Goal: Communication & Community: Ask a question

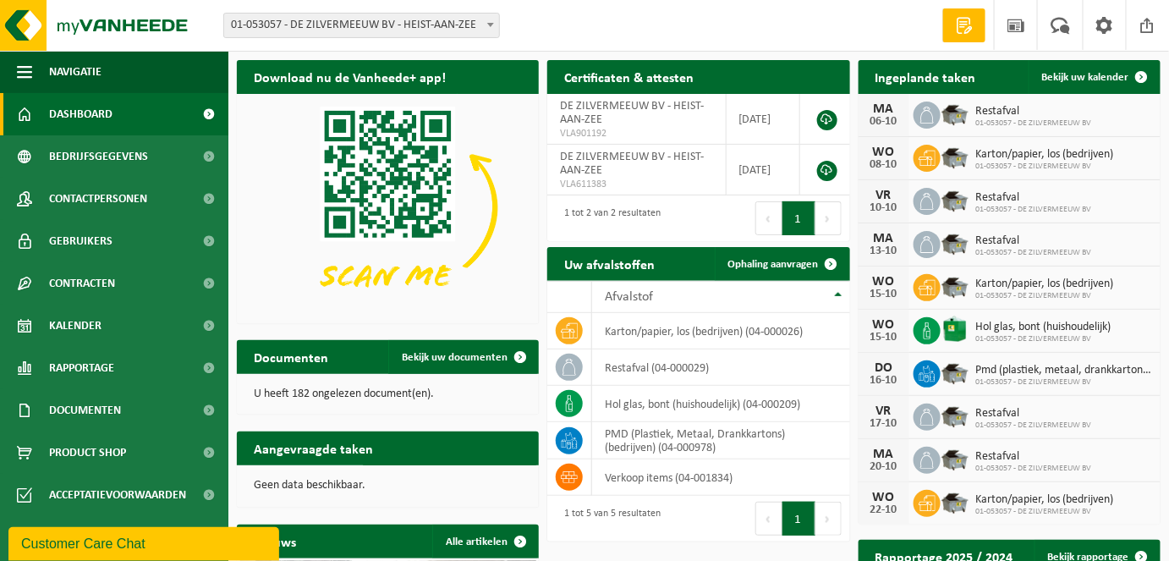
click at [961, 28] on span at bounding box center [964, 25] width 25 height 17
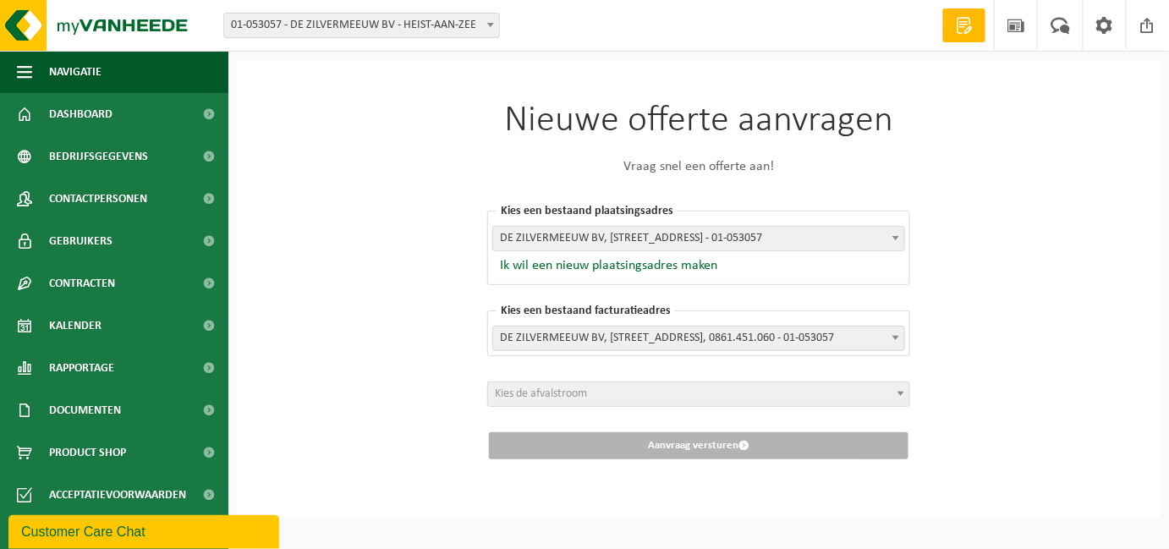
click at [961, 28] on span at bounding box center [964, 25] width 25 height 17
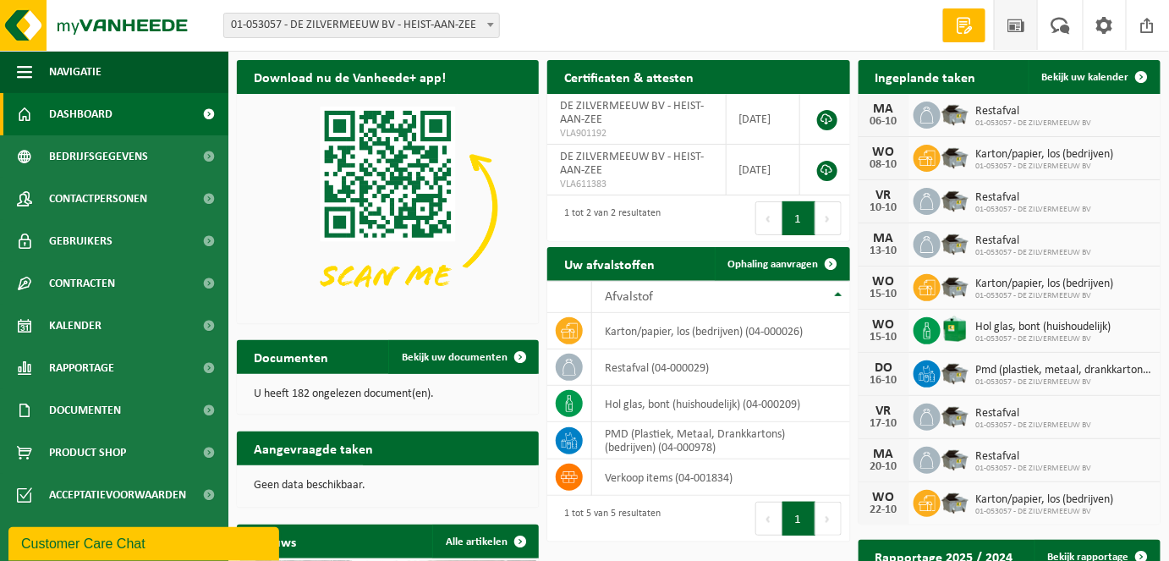
click at [1013, 26] on span at bounding box center [1015, 25] width 25 height 50
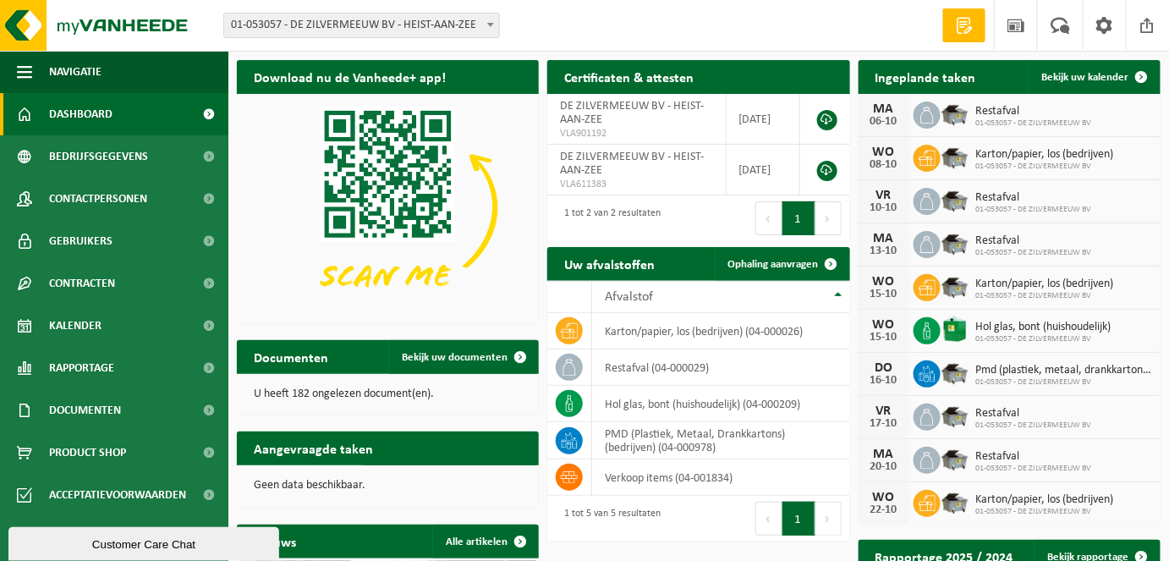
click at [1091, 239] on span "Restafval" at bounding box center [1034, 241] width 116 height 14
click at [1117, 79] on span "Bekijk uw kalender" at bounding box center [1085, 77] width 87 height 11
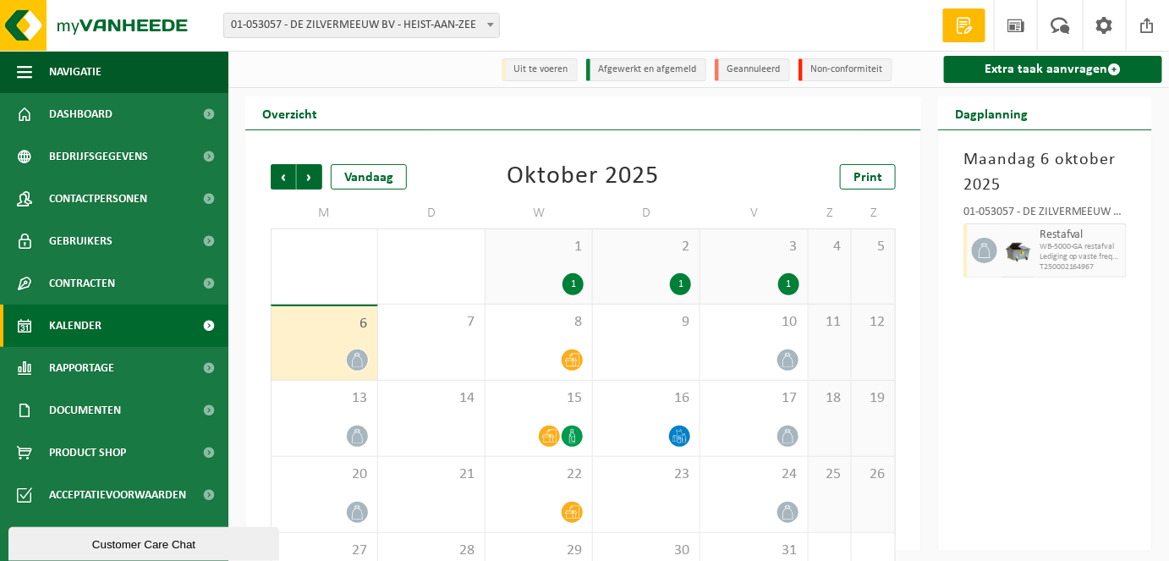
scroll to position [65, 0]
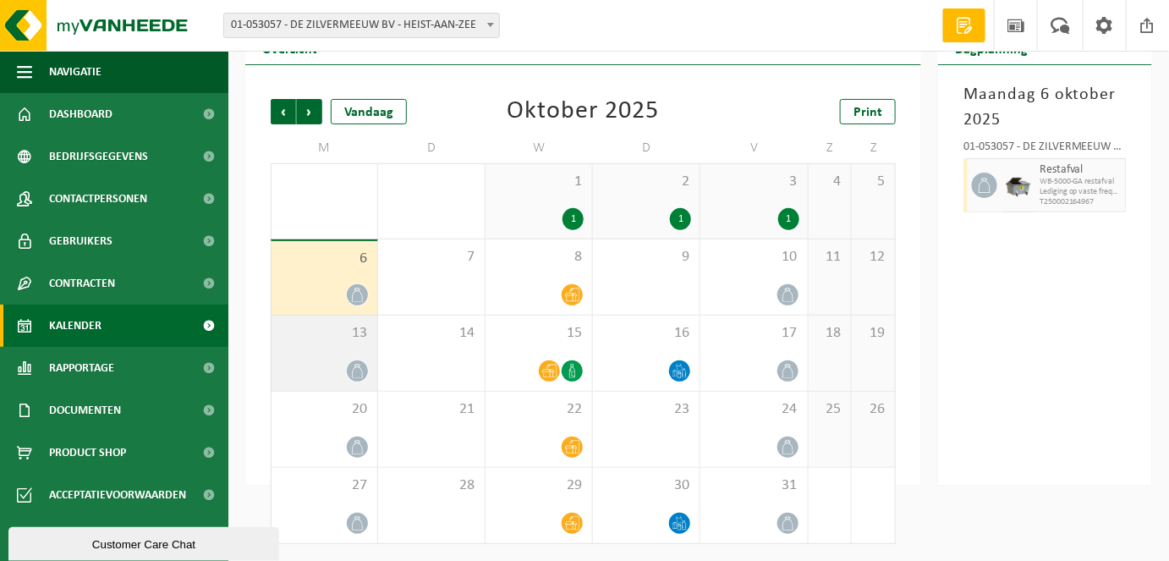
click at [351, 371] on icon at bounding box center [357, 371] width 14 height 14
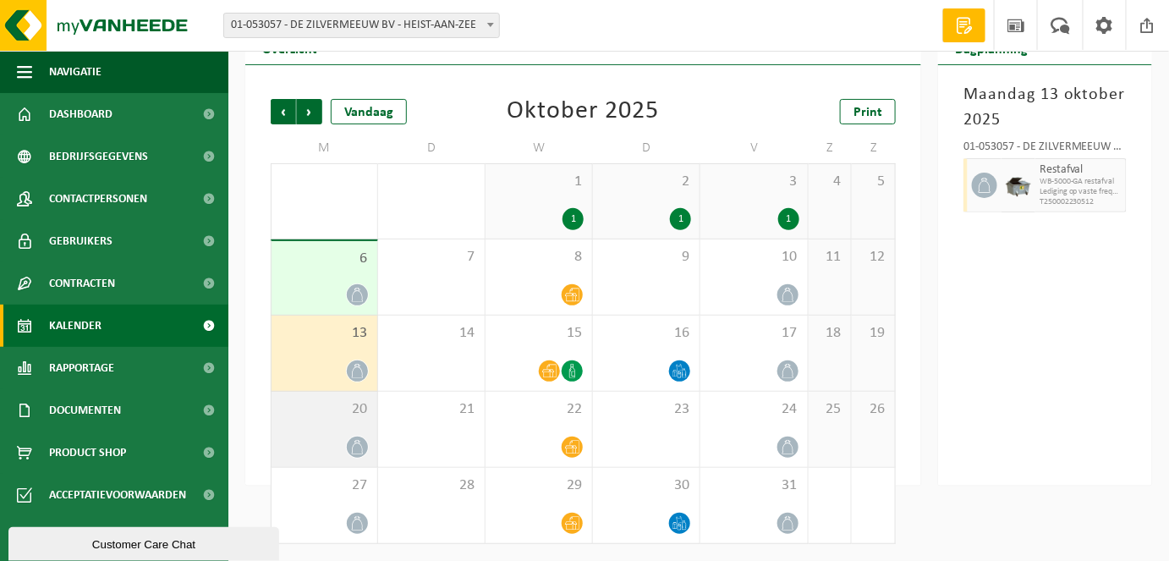
click at [344, 436] on div "20" at bounding box center [325, 429] width 106 height 75
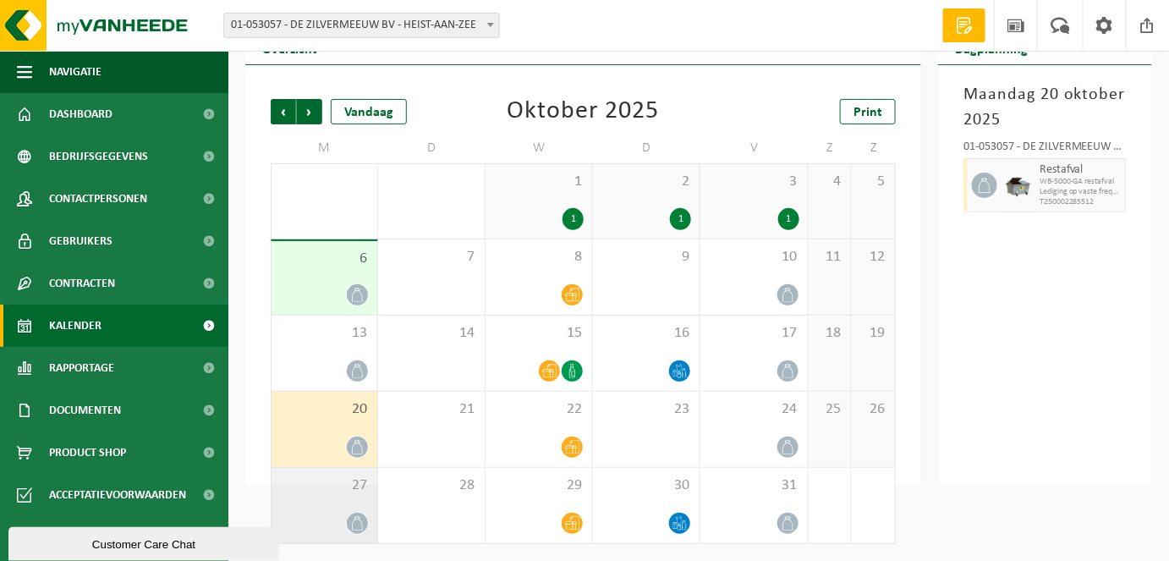
click at [343, 524] on div at bounding box center [324, 523] width 89 height 23
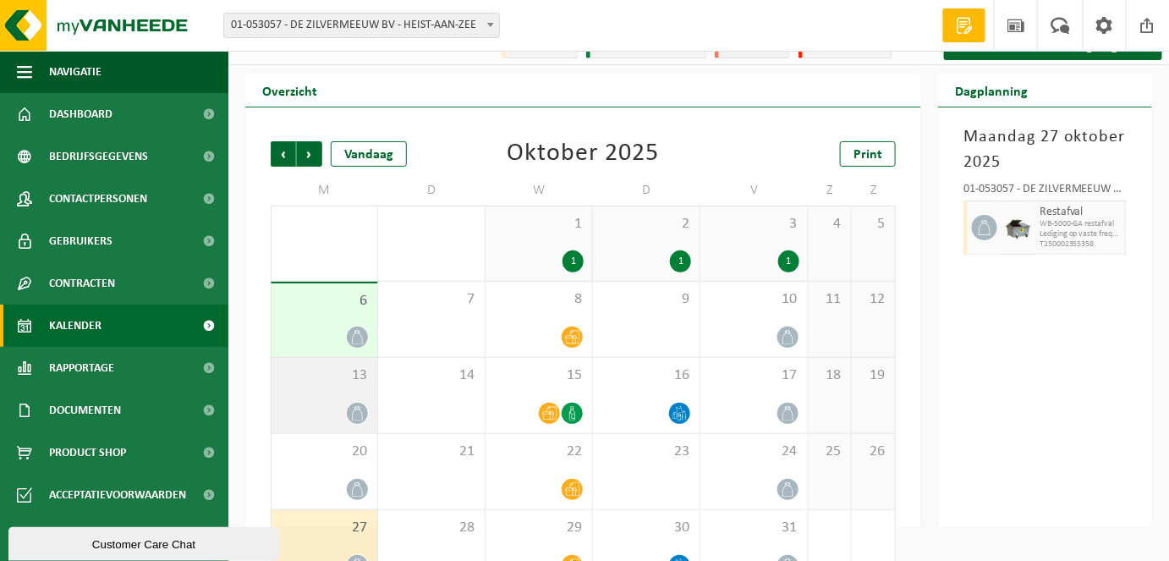
scroll to position [0, 0]
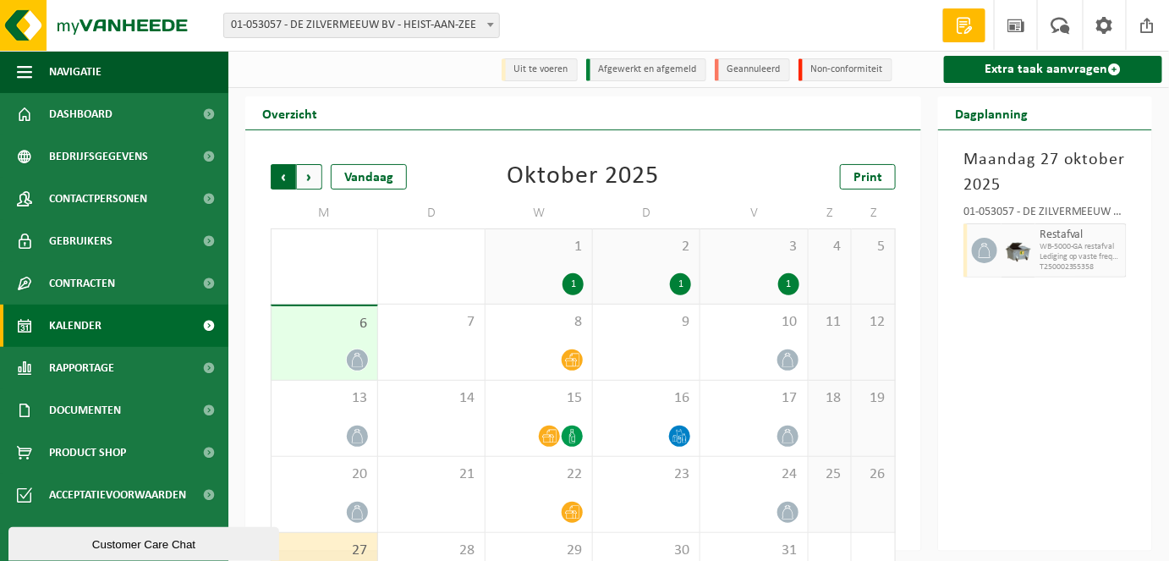
click at [311, 185] on span "Volgende" at bounding box center [309, 176] width 25 height 25
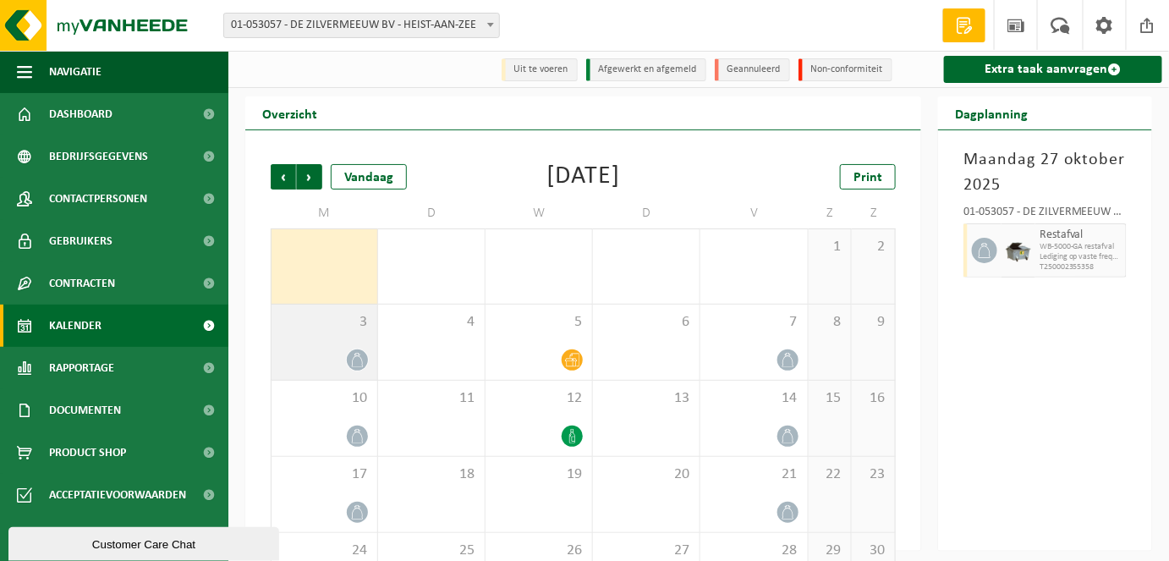
click at [360, 348] on div "3" at bounding box center [325, 342] width 106 height 75
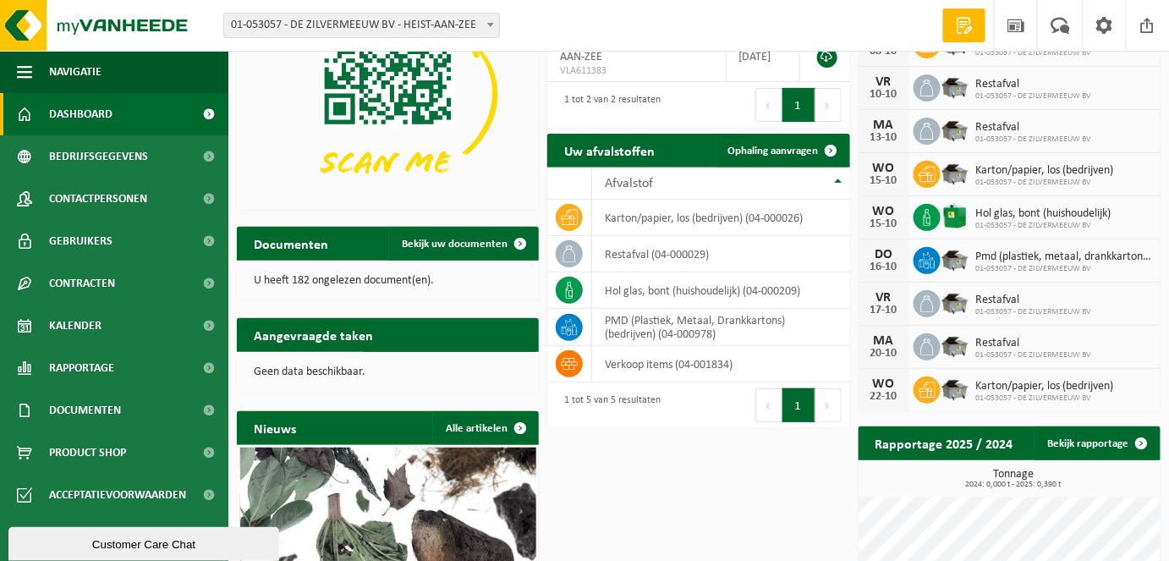
scroll to position [153, 0]
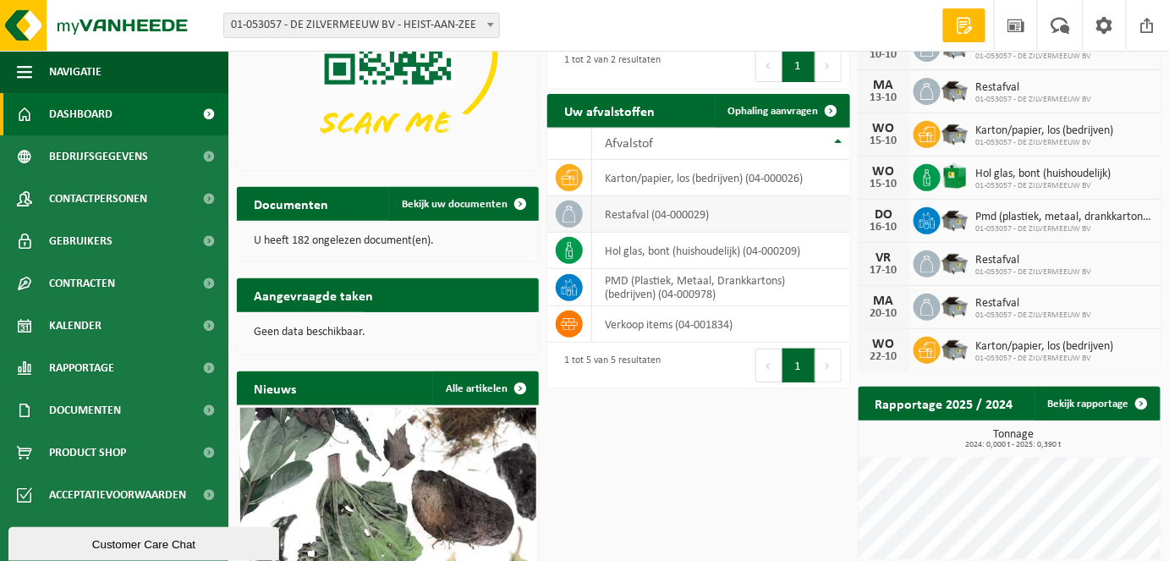
click at [724, 211] on td "restafval (04-000029)" at bounding box center [720, 214] width 257 height 36
click at [776, 111] on span "Ophaling aanvragen" at bounding box center [773, 111] width 91 height 11
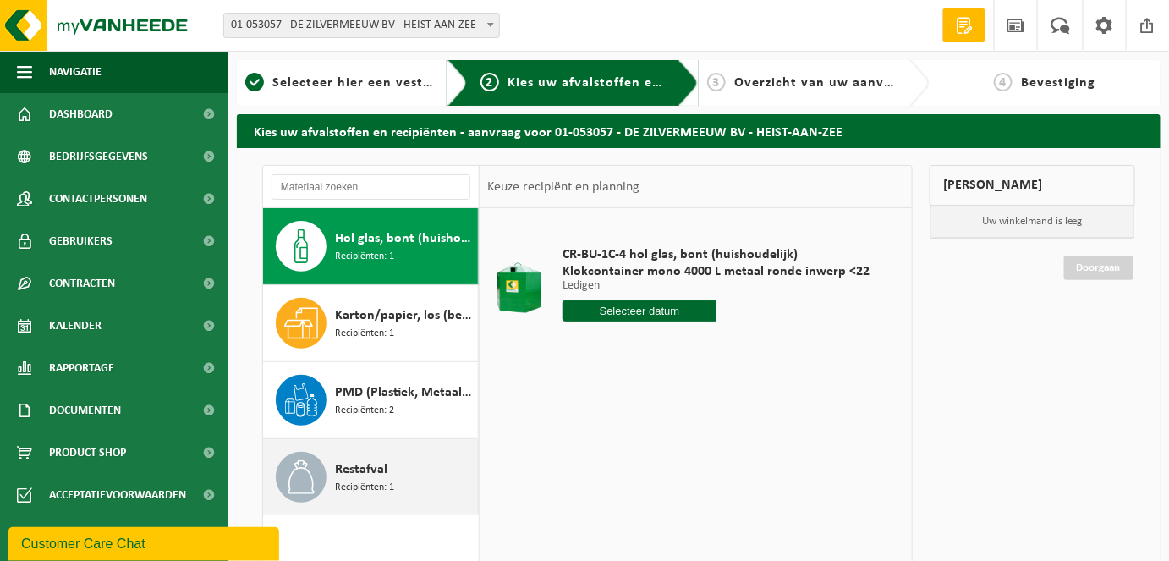
click at [375, 475] on span "Restafval" at bounding box center [361, 469] width 52 height 20
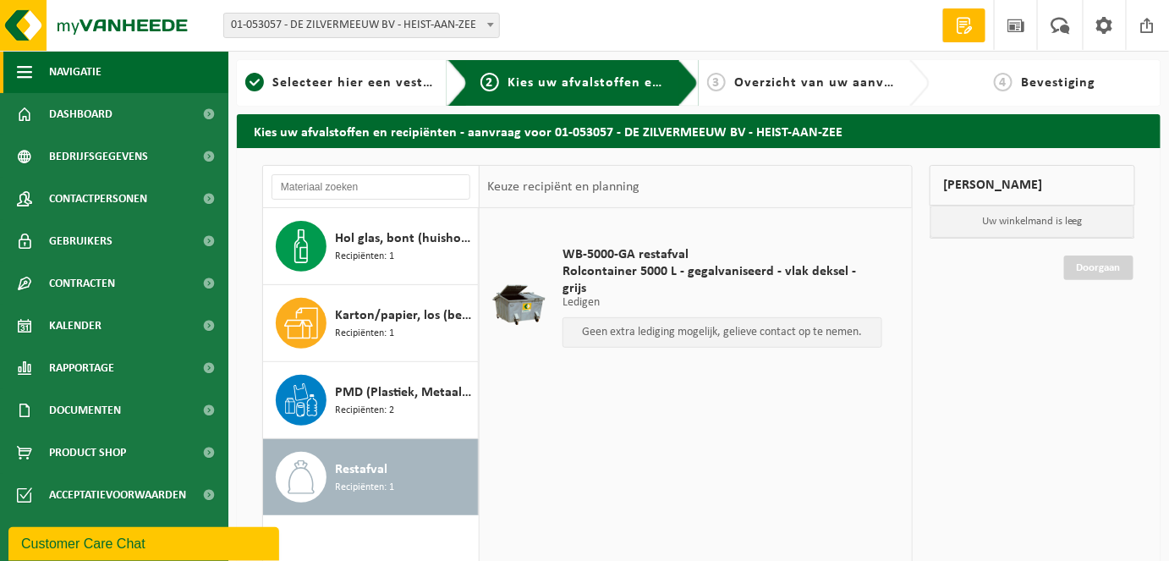
click at [113, 75] on button "Navigatie" at bounding box center [114, 72] width 228 height 42
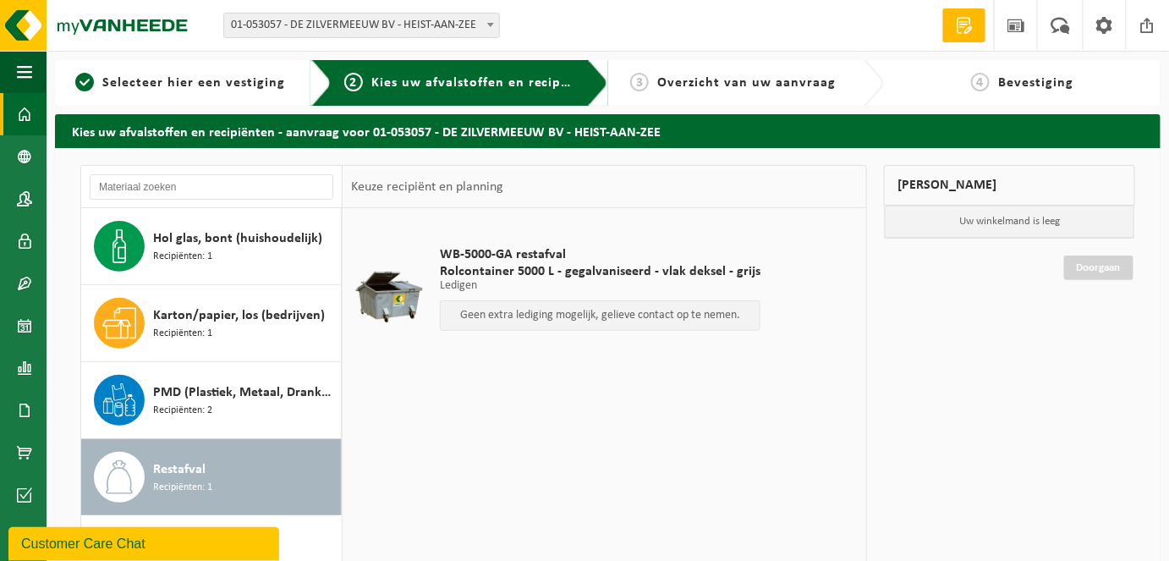
click at [10, 113] on link "Dashboard" at bounding box center [23, 114] width 47 height 42
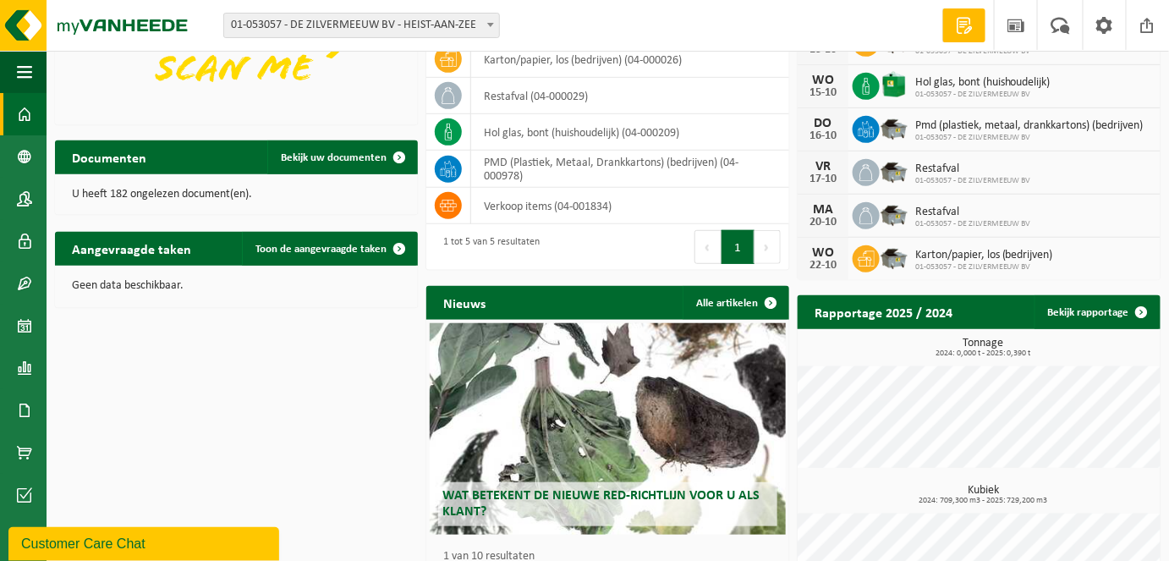
scroll to position [314, 0]
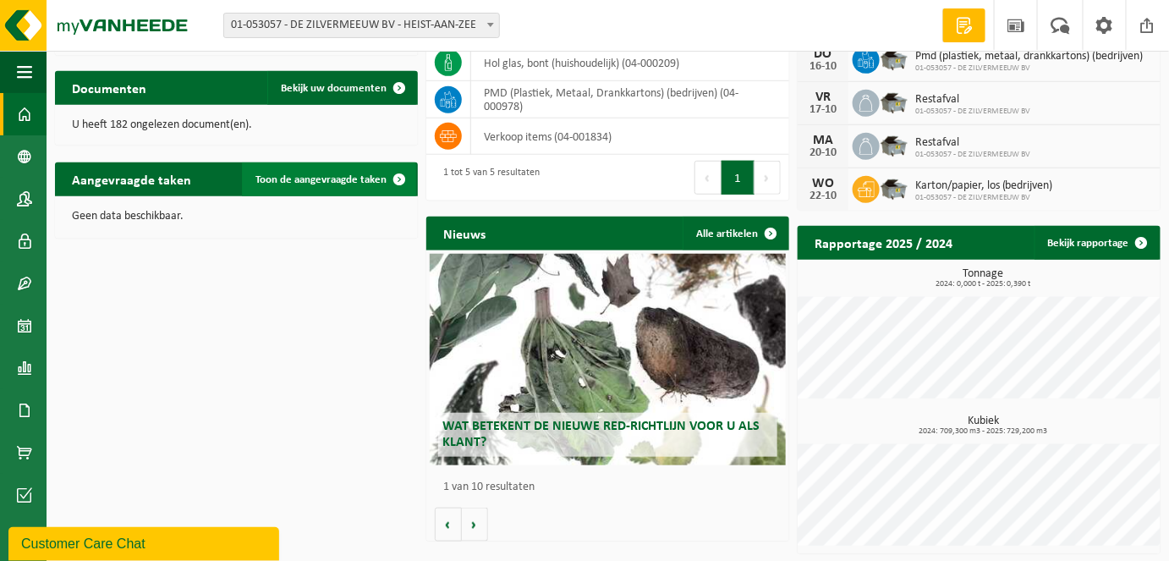
click at [403, 174] on span at bounding box center [399, 179] width 34 height 34
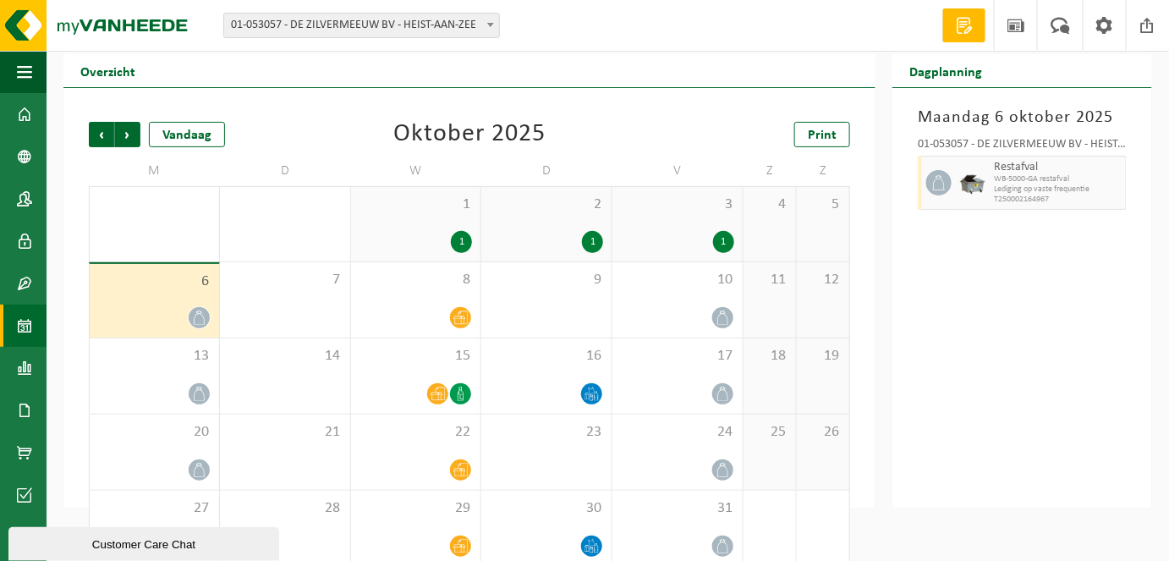
scroll to position [65, 0]
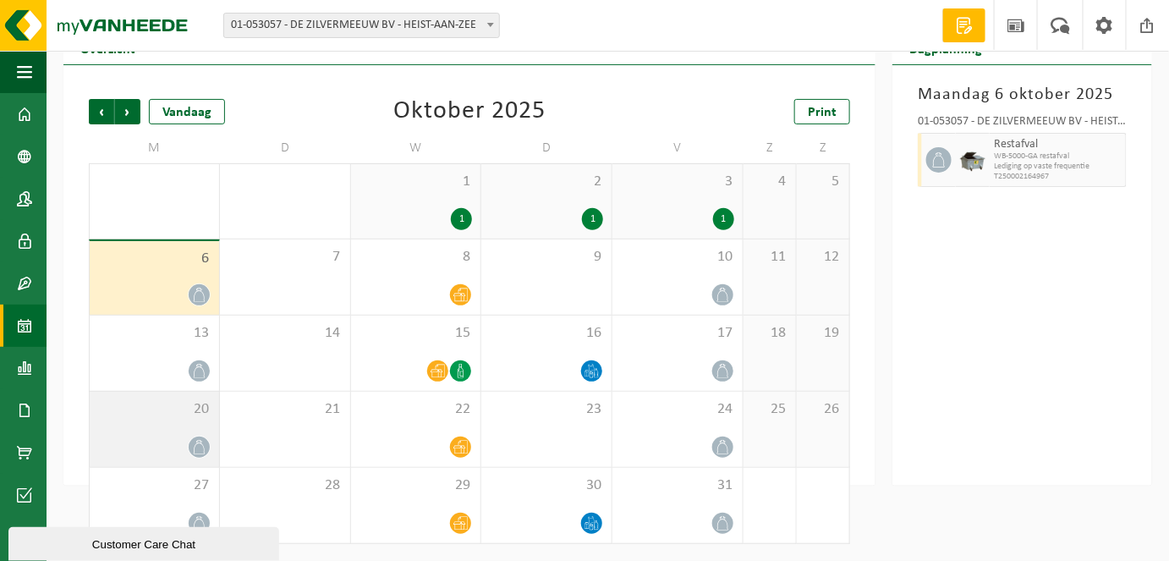
click at [201, 418] on span "20" at bounding box center [154, 409] width 113 height 19
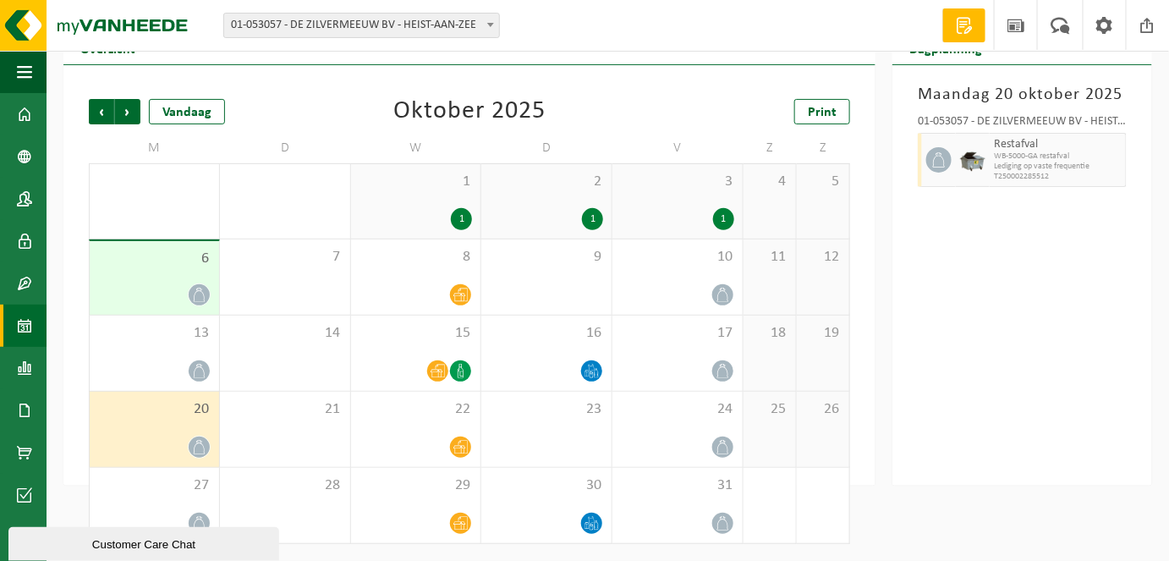
click at [136, 547] on div "Customer Care Chat" at bounding box center [143, 543] width 245 height 13
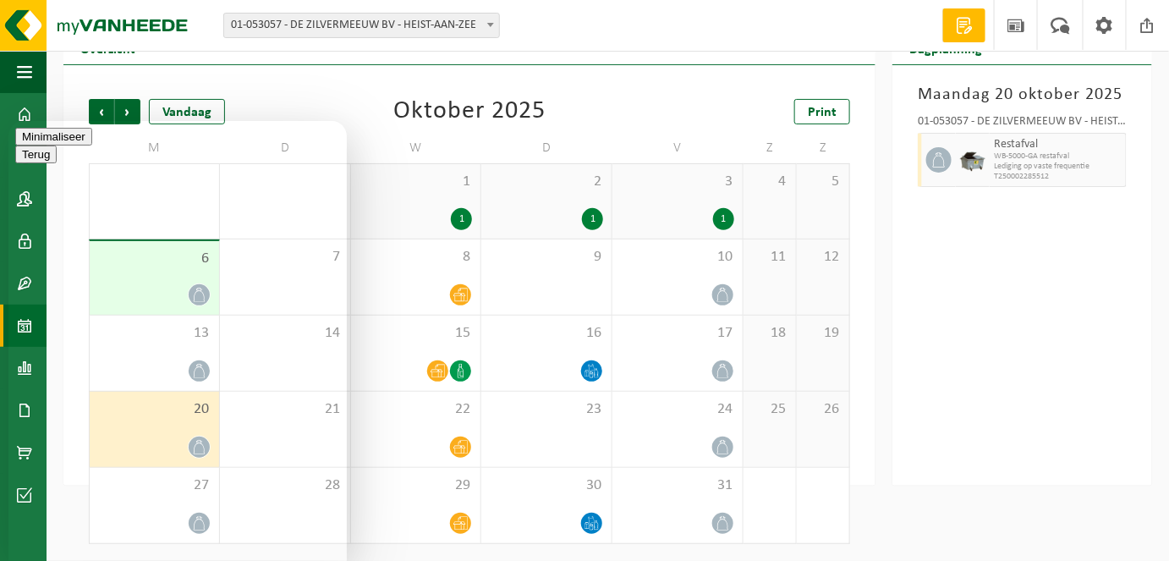
type textarea "Beste, u mag onze aanvragen voor restafval op maandag schrappen voor dit kalend…"
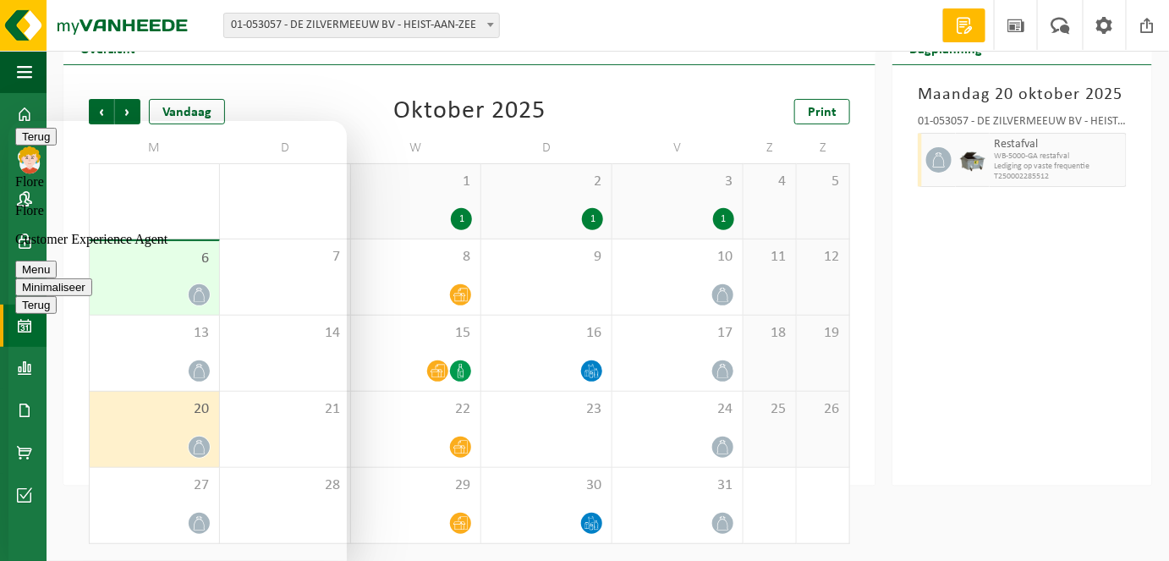
click at [92, 277] on button "Minimaliseer" at bounding box center [53, 286] width 77 height 18
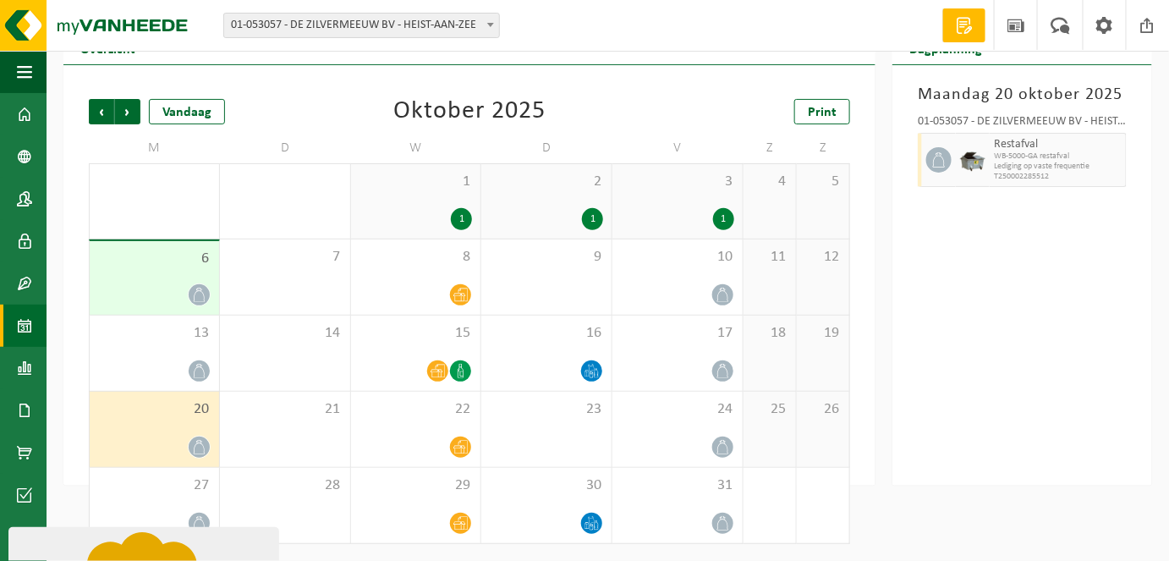
click at [22, 536] on span "1" at bounding box center [18, 537] width 7 height 14
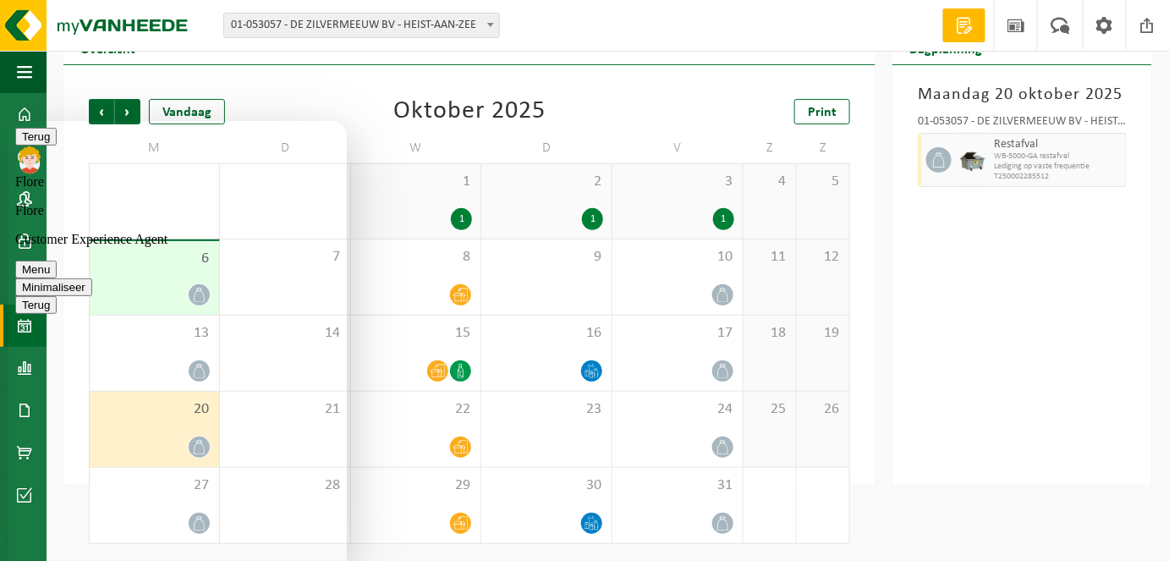
type textarea "ja enkel op maandag"
click at [92, 277] on button "Minimaliseer" at bounding box center [53, 286] width 77 height 18
